Goal: Transaction & Acquisition: Purchase product/service

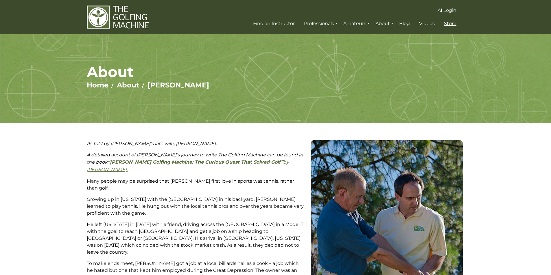
click at [450, 25] on span "Store" at bounding box center [450, 23] width 12 height 5
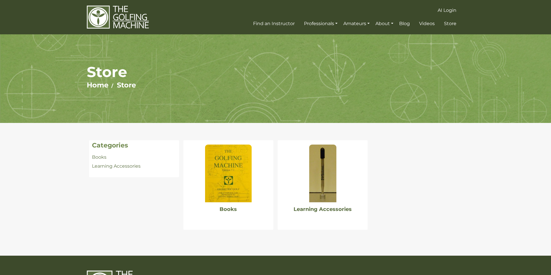
click at [238, 165] on img at bounding box center [228, 174] width 46 height 58
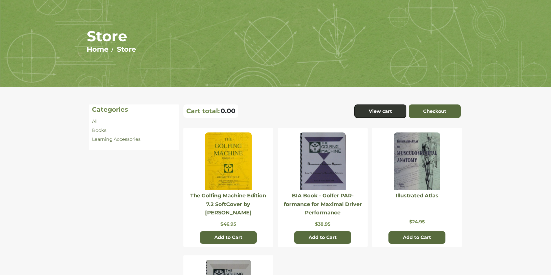
scroll to position [29, 0]
